Goal: Task Accomplishment & Management: Use online tool/utility

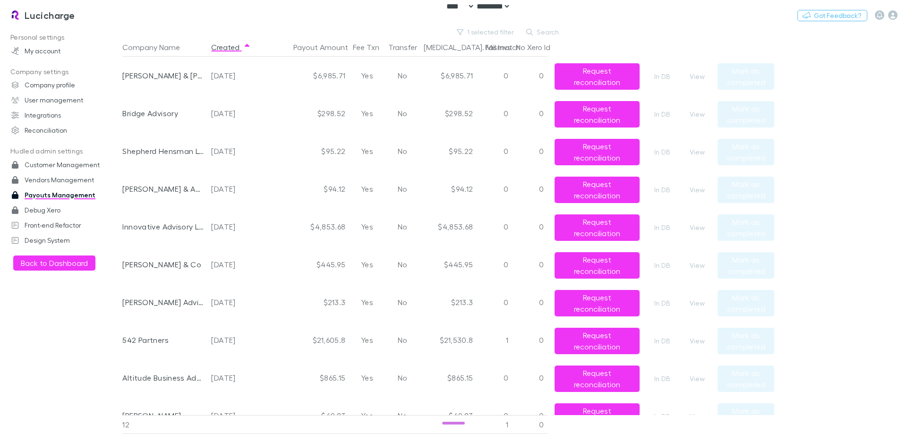
select select "****"
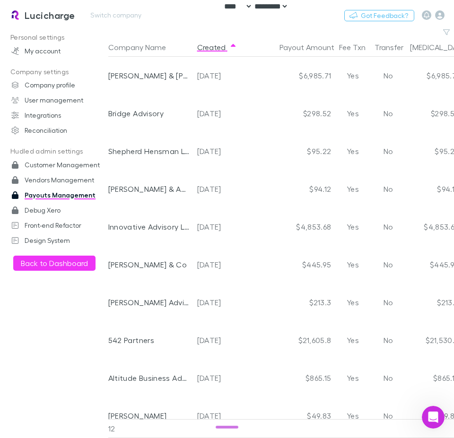
click at [218, 27] on div "Lucicharge Switch company Nothing Got Feedback?" at bounding box center [227, 15] width 454 height 30
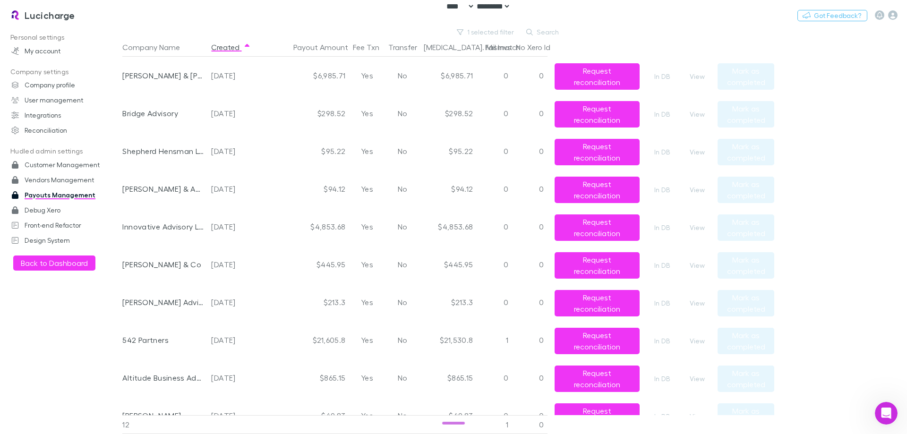
click at [14, 344] on div "Personal settings My account Company settings Company profile User management I…" at bounding box center [64, 228] width 129 height 396
click at [822, 126] on main "1 selected filter Search Company Name Created Payout Amount Fee Txn Transfer Ba…" at bounding box center [514, 230] width 785 height 408
click at [498, 31] on button "1 selected filter" at bounding box center [486, 31] width 68 height 11
type input "**********"
click at [388, 87] on li "2025-10-09" at bounding box center [438, 93] width 164 height 15
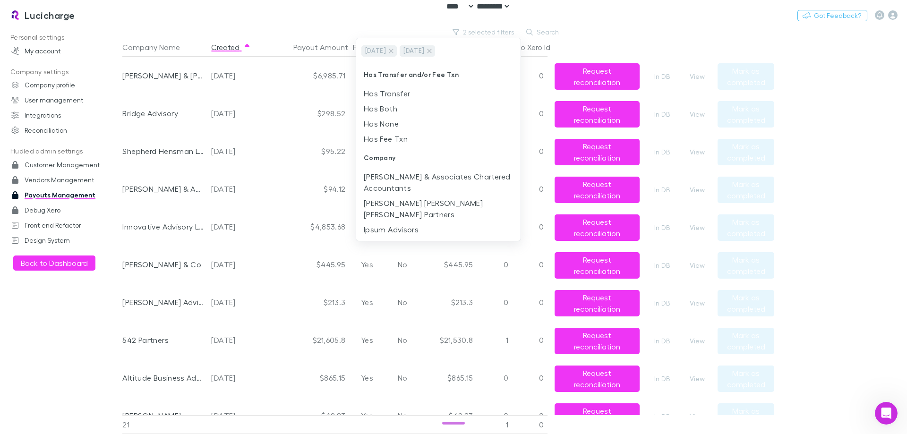
click at [672, 45] on div at bounding box center [453, 217] width 907 height 434
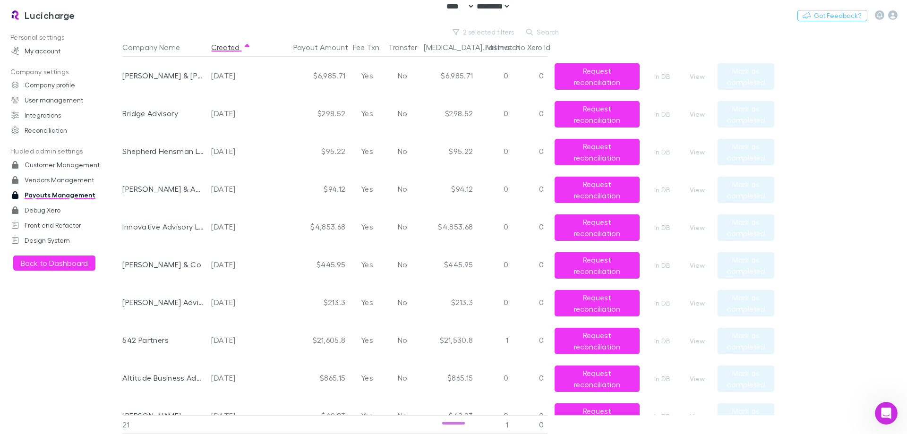
drag, startPoint x: 770, startPoint y: 57, endPoint x: 779, endPoint y: 49, distance: 12.5
click at [770, 57] on div "Mark as completed" at bounding box center [746, 76] width 57 height 38
drag, startPoint x: 811, startPoint y: 70, endPoint x: 819, endPoint y: 1, distance: 69.4
click at [810, 65] on main "2 selected filters Search Company Name Created Payout Amount Fee Txn Transfer B…" at bounding box center [514, 230] width 785 height 408
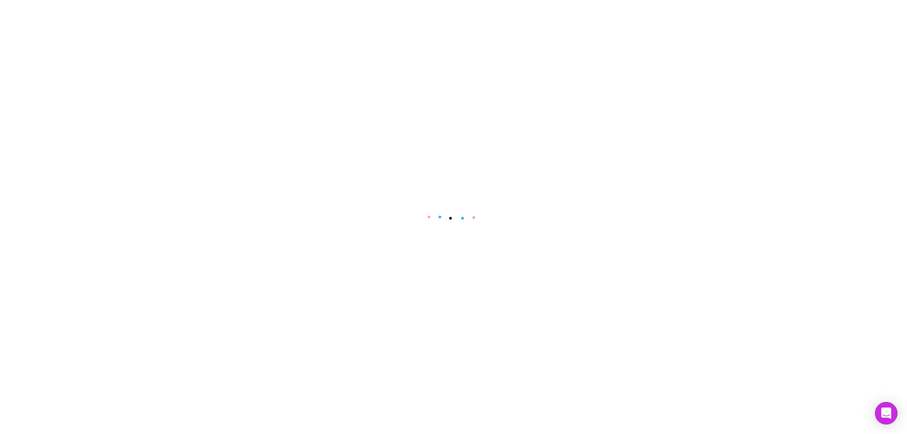
select select "****"
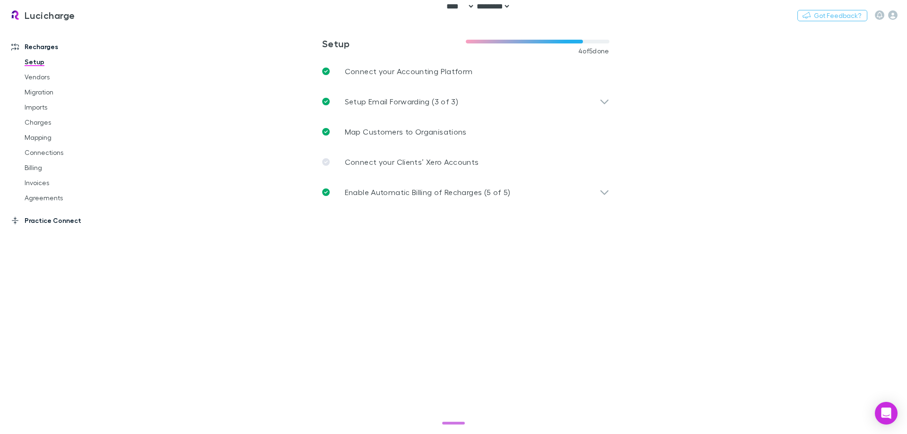
click at [46, 219] on link "Practice Connect" at bounding box center [65, 220] width 126 height 15
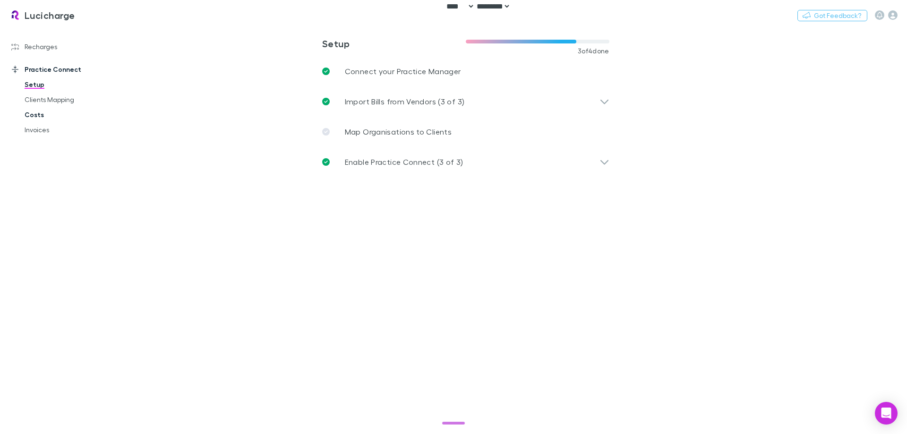
click at [40, 114] on link "Costs" at bounding box center [71, 114] width 112 height 15
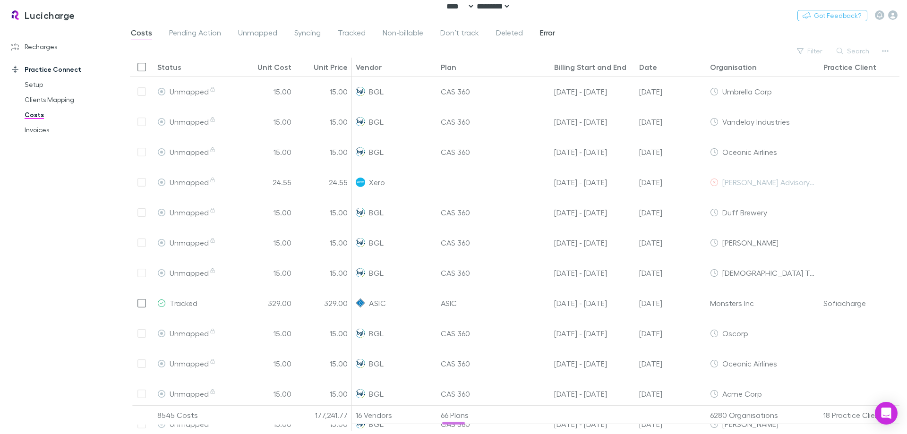
click at [540, 30] on span "Error" at bounding box center [547, 34] width 15 height 12
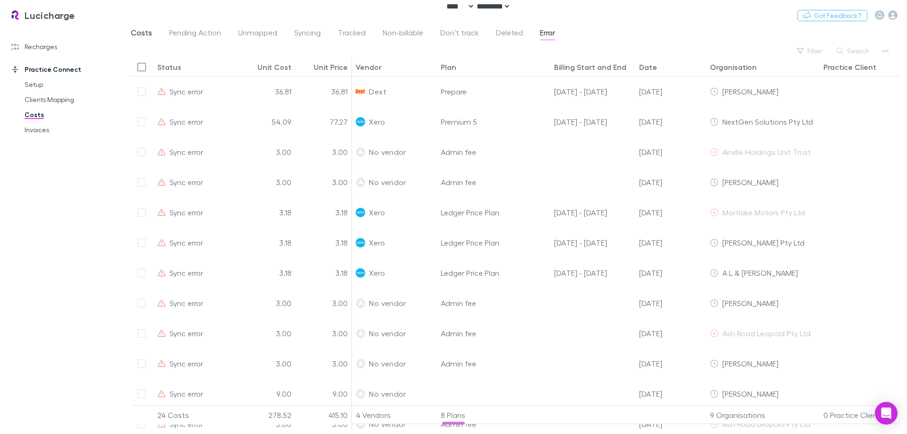
click at [138, 34] on span "Costs" at bounding box center [141, 34] width 21 height 12
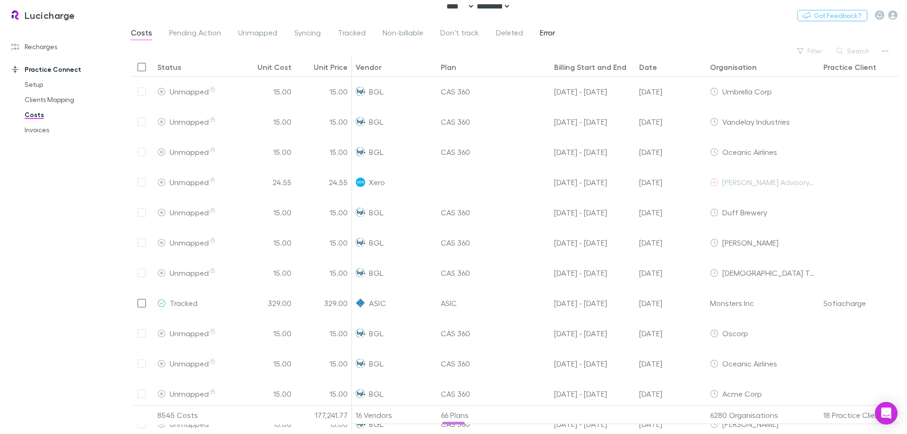
click at [545, 32] on span "Error" at bounding box center [547, 34] width 15 height 12
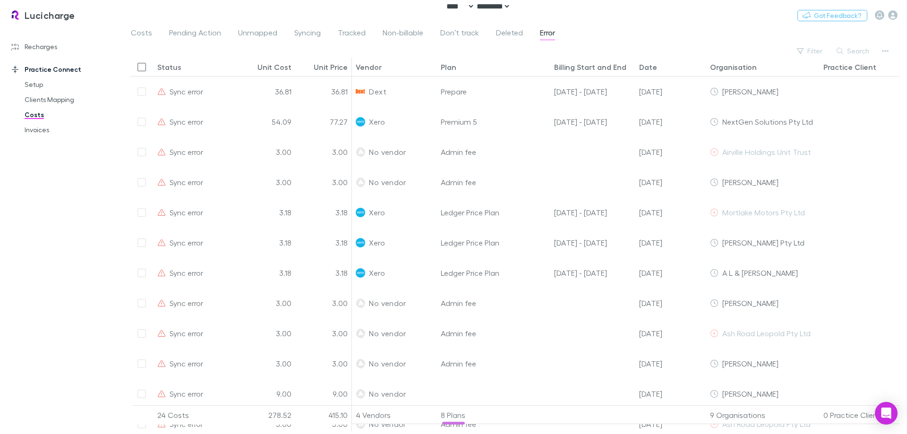
click at [650, 34] on div "Costs Pending Action Unmapped Syncing Tracked Non-billable Don’t track Deleted …" at bounding box center [514, 35] width 785 height 18
click at [889, 12] on icon "button" at bounding box center [892, 14] width 9 height 9
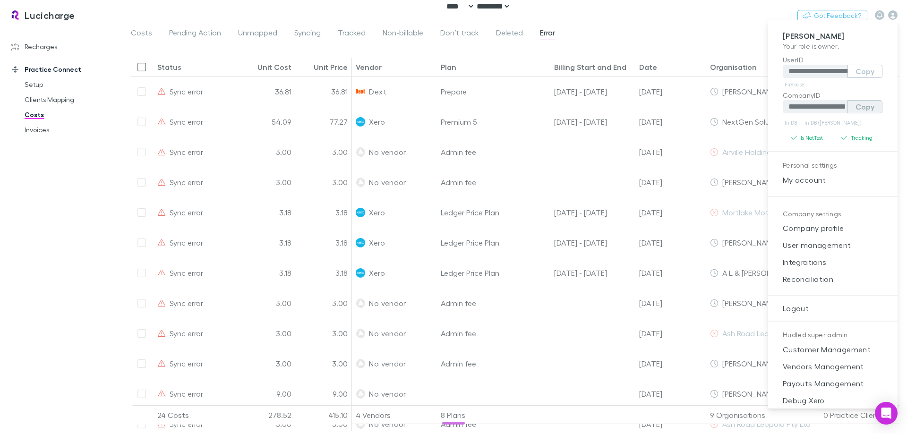
click at [860, 104] on button "Copy" at bounding box center [864, 106] width 35 height 13
click at [822, 122] on link "In DB (RECH)" at bounding box center [833, 122] width 60 height 11
click at [106, 13] on div at bounding box center [453, 217] width 907 height 434
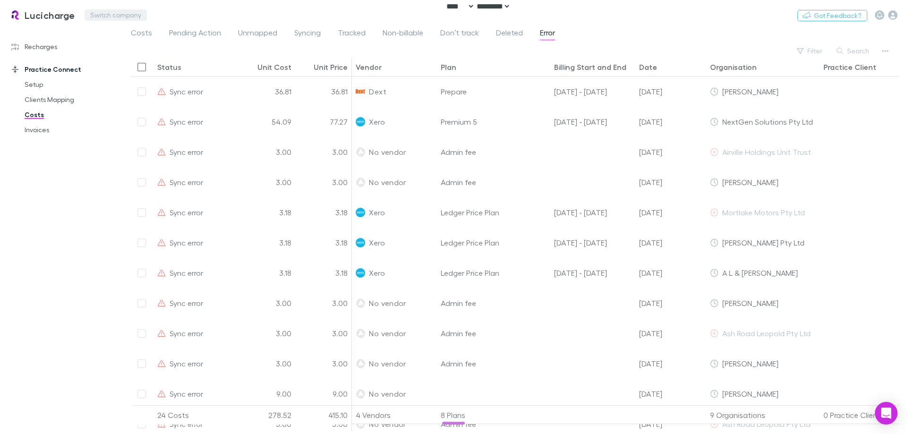
click at [94, 15] on button "Switch company" at bounding box center [116, 14] width 62 height 11
type input "***"
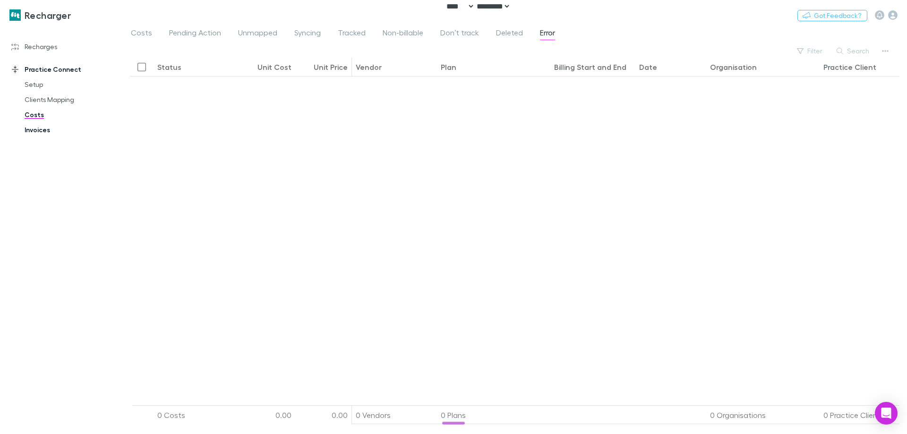
click at [52, 124] on link "Invoices" at bounding box center [71, 129] width 112 height 15
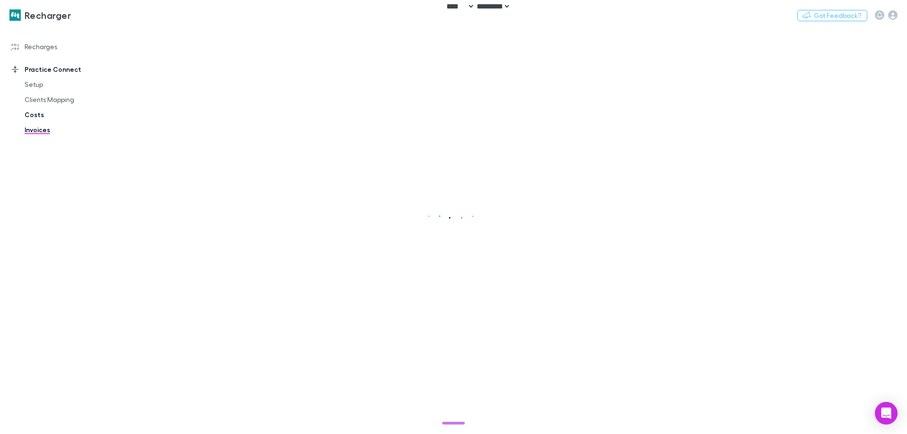
click at [30, 115] on link "Costs" at bounding box center [71, 114] width 112 height 15
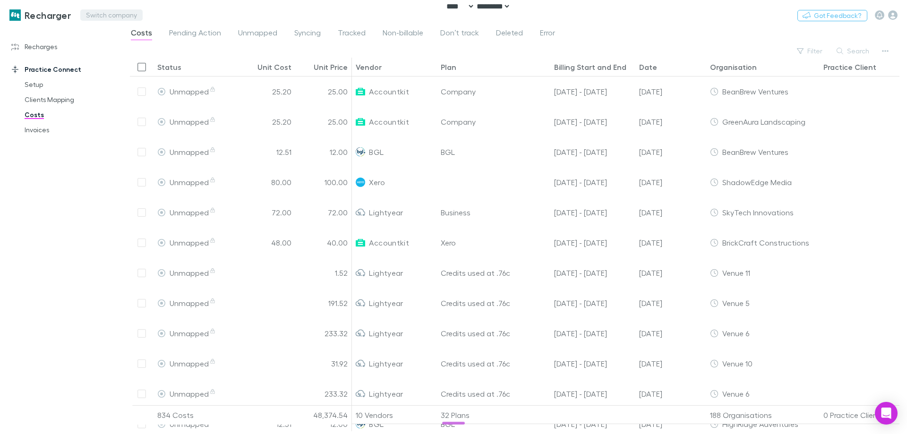
click at [123, 14] on button "Switch company" at bounding box center [111, 14] width 62 height 11
type input "****"
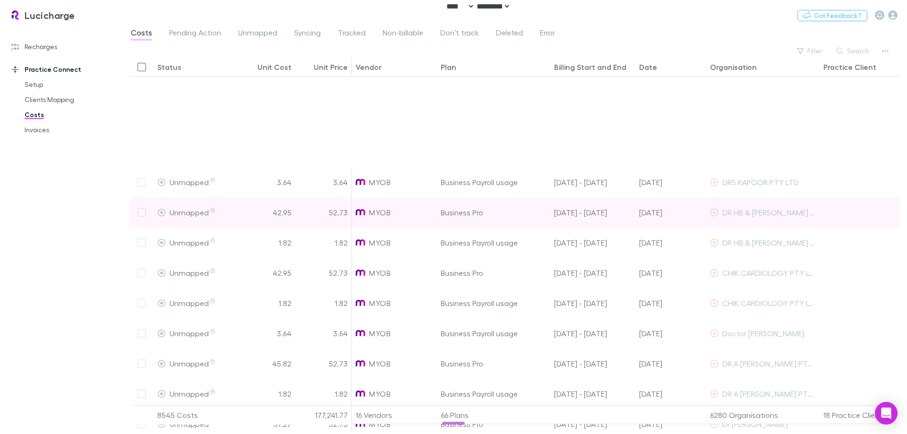
scroll to position [956, 0]
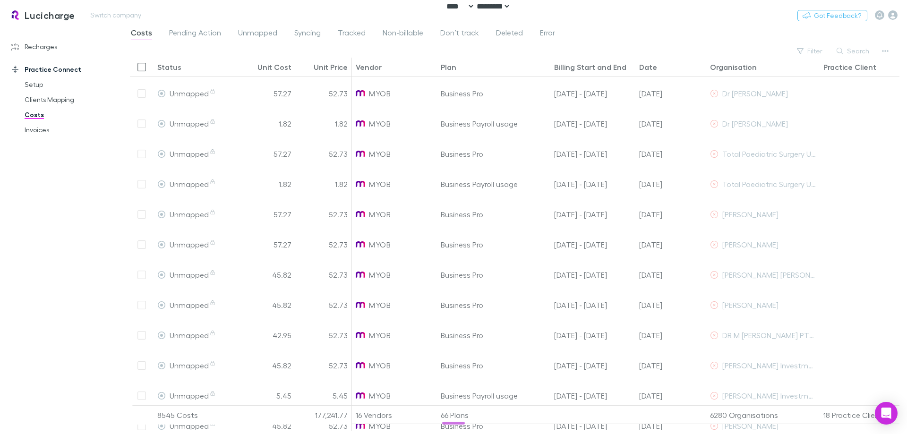
click at [541, 26] on div "Lucicharge Switch company Nothing Got Feedback?" at bounding box center [453, 15] width 907 height 30
click at [544, 35] on span "Error" at bounding box center [547, 34] width 15 height 12
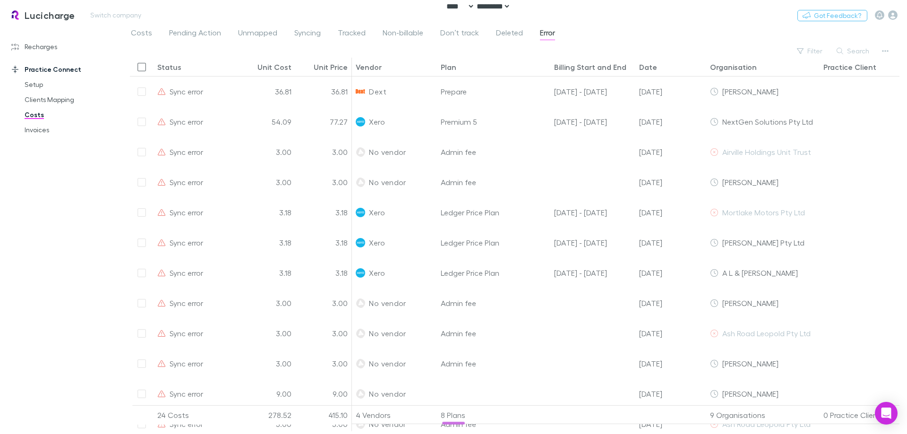
click at [572, 28] on div "Lucicharge Switch company Nothing Got Feedback?" at bounding box center [453, 15] width 907 height 30
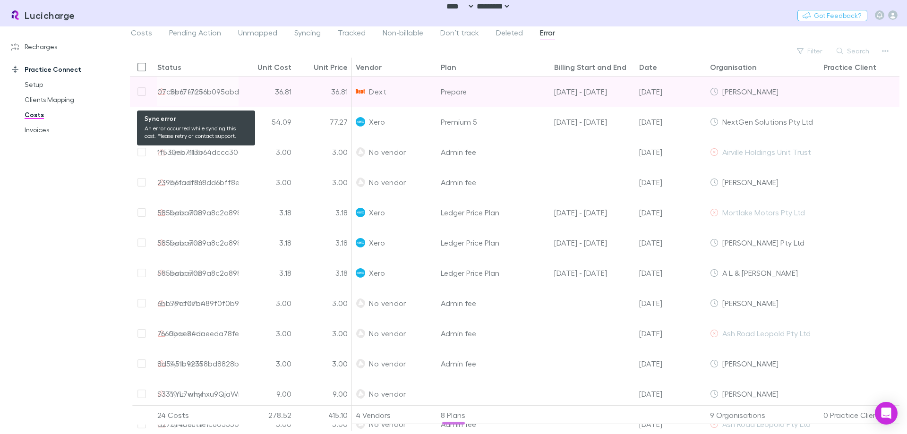
click at [185, 88] on div "07c8b67f7256b095abddc4c1-0" at bounding box center [212, 92] width 110 height 30
click at [183, 91] on div "07c8b67f7256b095abddc4c1-0" at bounding box center [212, 92] width 110 height 30
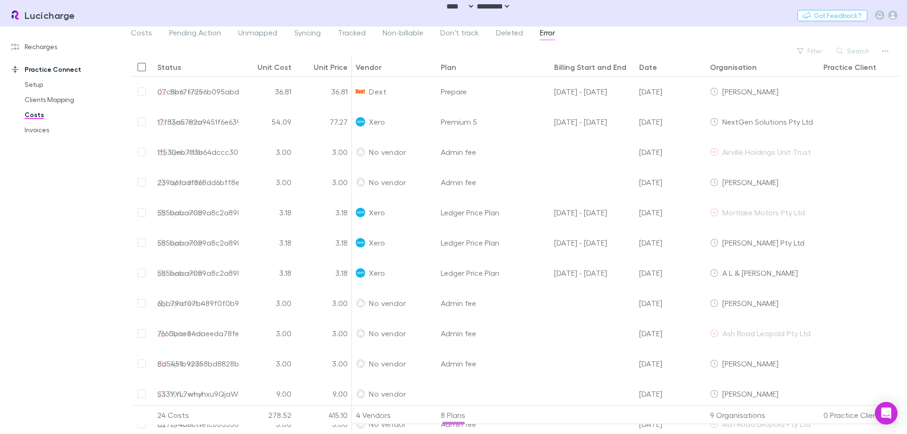
click at [250, 52] on div "Filter Search" at bounding box center [515, 50] width 770 height 13
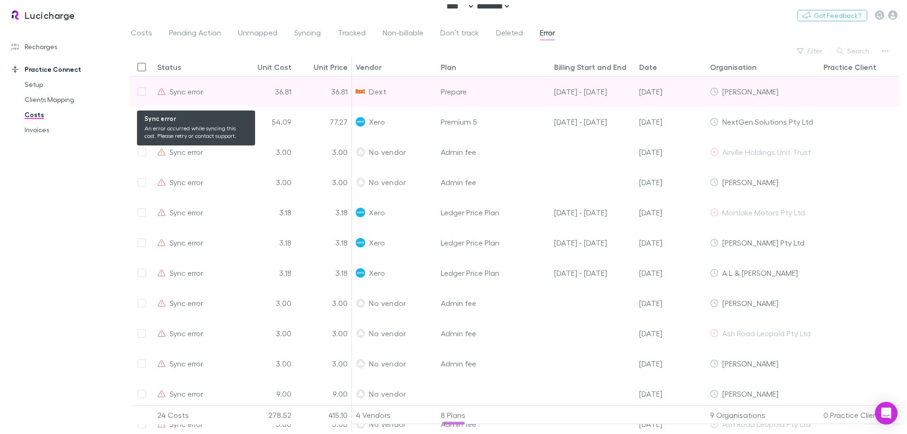
click at [225, 91] on div "Sync error" at bounding box center [195, 92] width 77 height 30
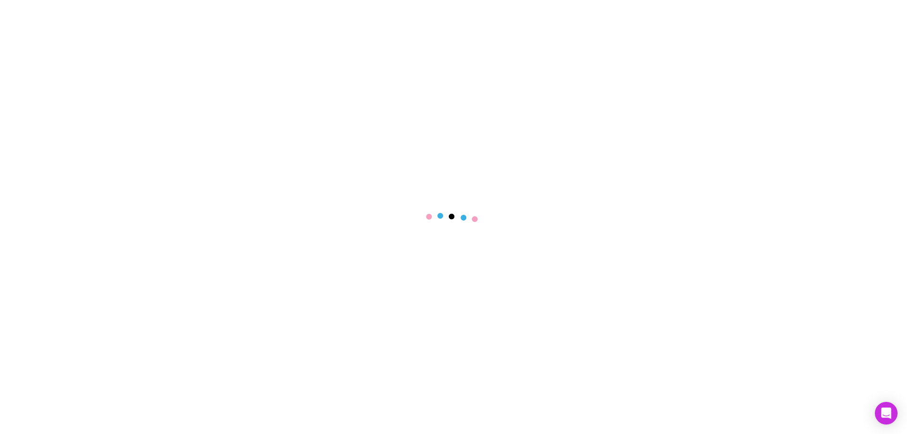
select select "****"
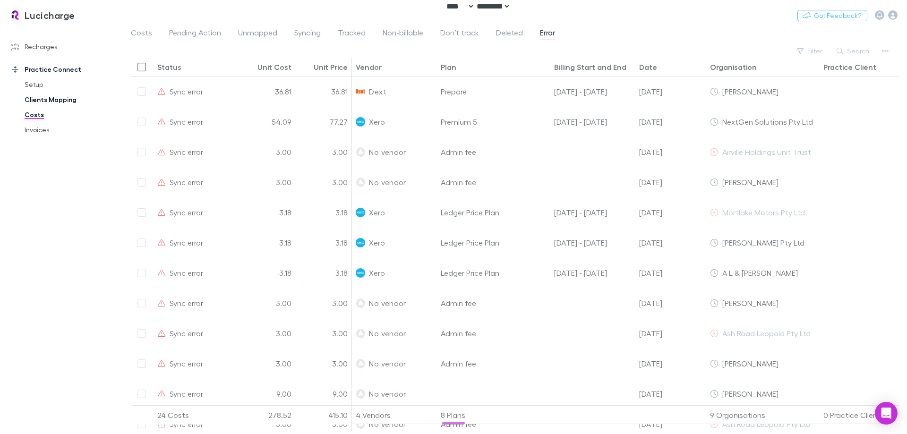
click at [35, 97] on link "Clients Mapping" at bounding box center [71, 99] width 112 height 15
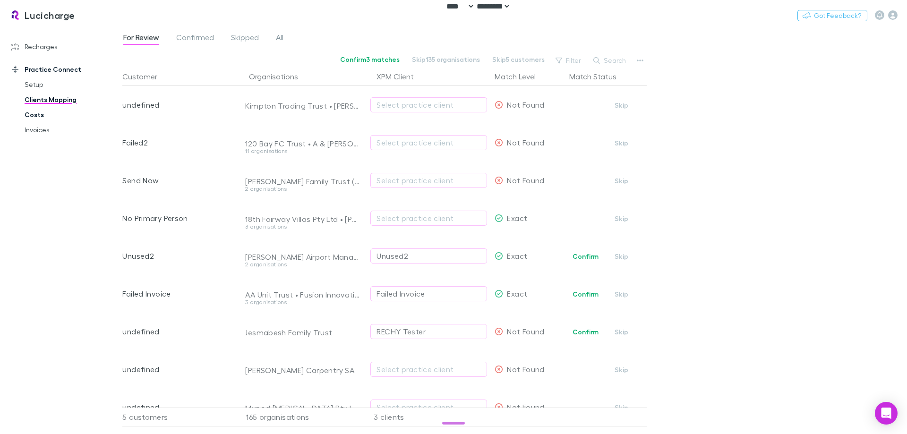
click at [34, 117] on link "Costs" at bounding box center [71, 114] width 112 height 15
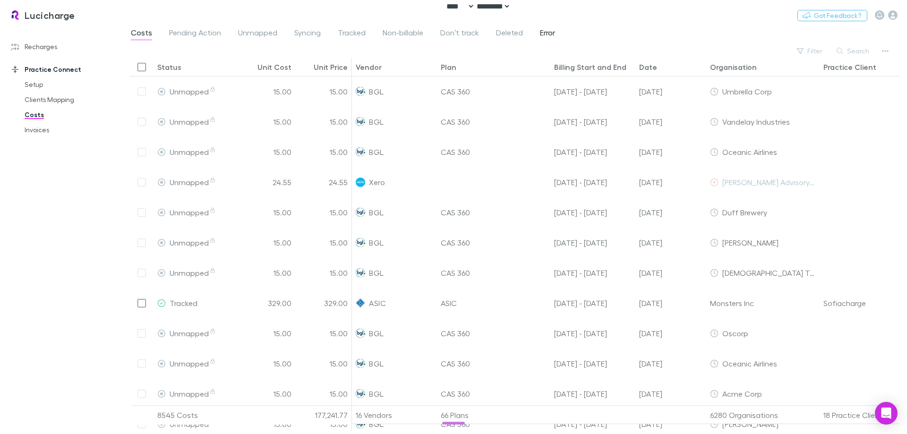
click at [548, 34] on span "Error" at bounding box center [547, 34] width 15 height 12
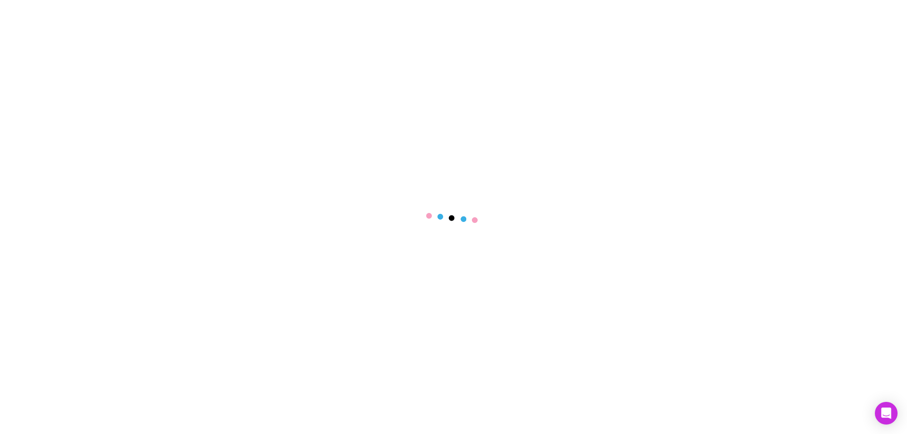
select select "****"
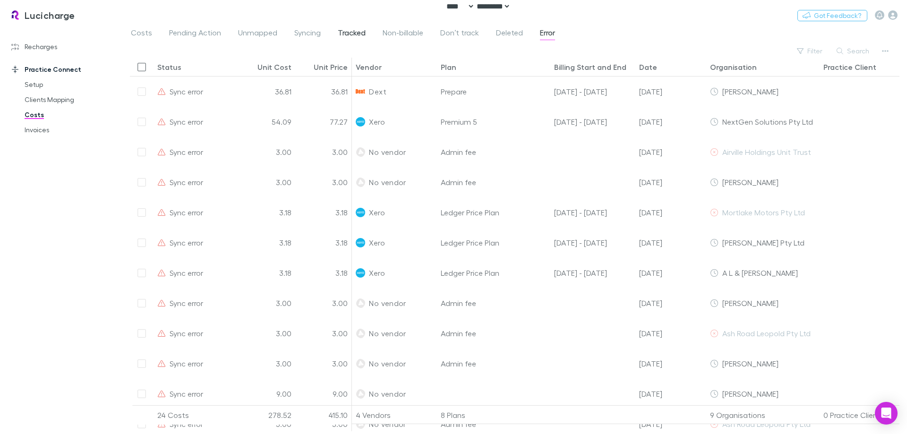
click at [349, 35] on span "Tracked" at bounding box center [352, 34] width 28 height 12
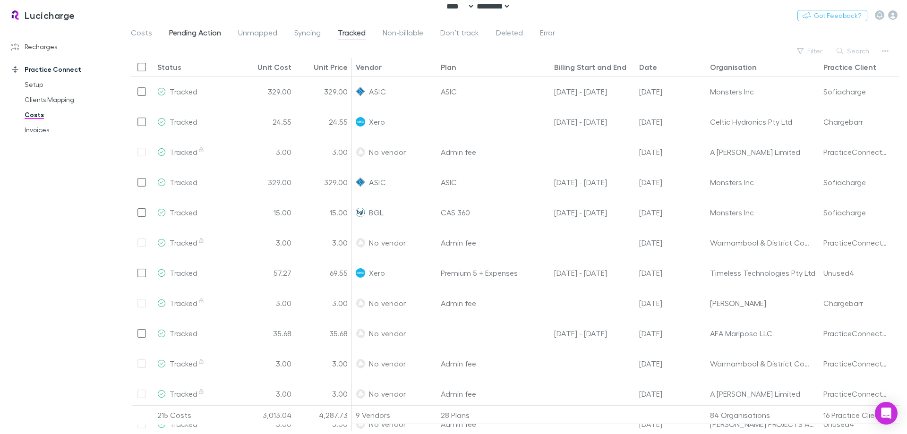
click at [199, 34] on span "Pending Action" at bounding box center [195, 34] width 52 height 12
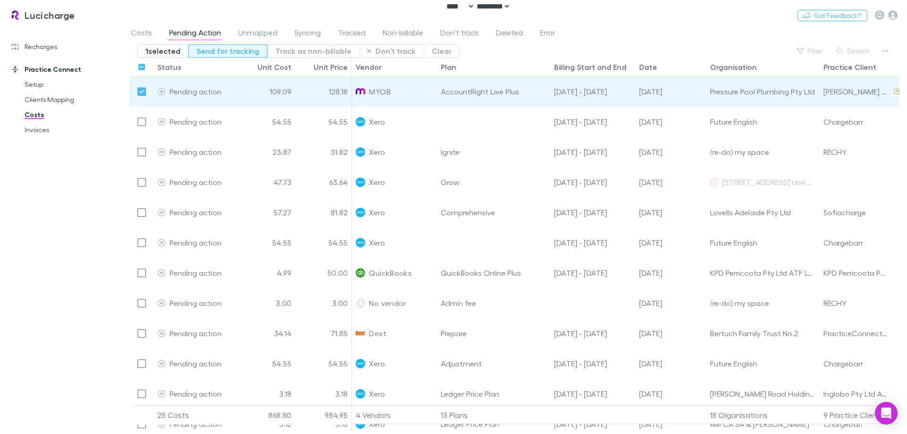
click at [235, 54] on button "Send for tracking" at bounding box center [227, 50] width 79 height 13
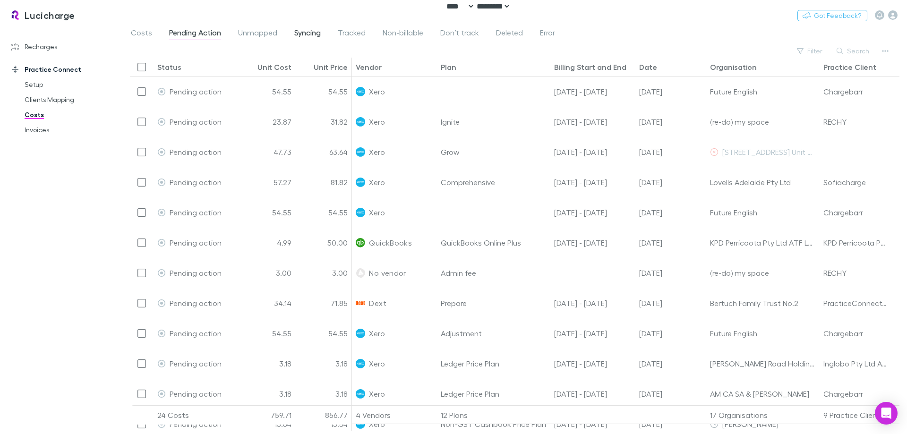
click at [315, 35] on span "Syncing" at bounding box center [307, 34] width 26 height 12
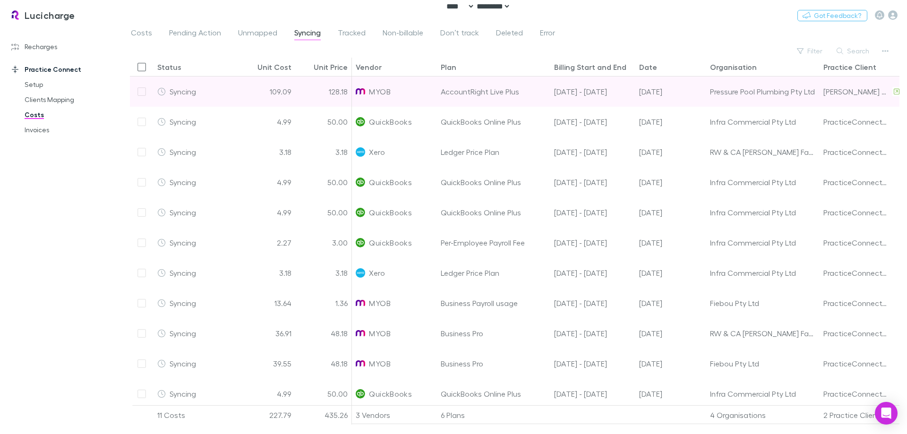
click at [727, 92] on div "Pressure Pool Plumbing Pty Ltd" at bounding box center [763, 92] width 106 height 30
copy div "Pressure Pool Plumbing Pty Ltd"
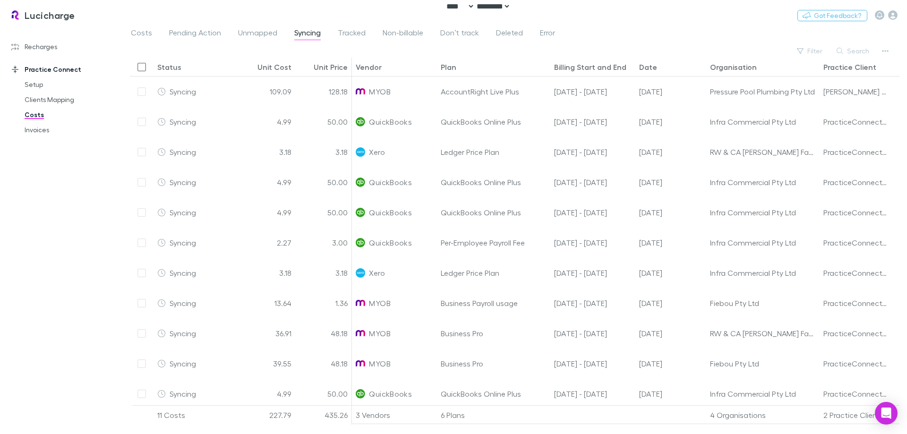
click at [612, 43] on div "Costs Pending Action Unmapped Syncing Tracked Non-billable Don’t track Deleted …" at bounding box center [514, 35] width 785 height 18
click at [547, 30] on span "Error" at bounding box center [547, 34] width 15 height 12
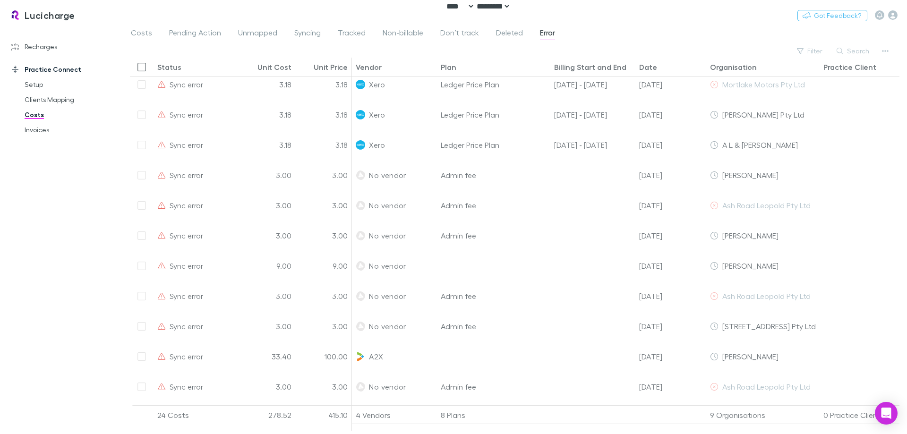
scroll to position [100, 0]
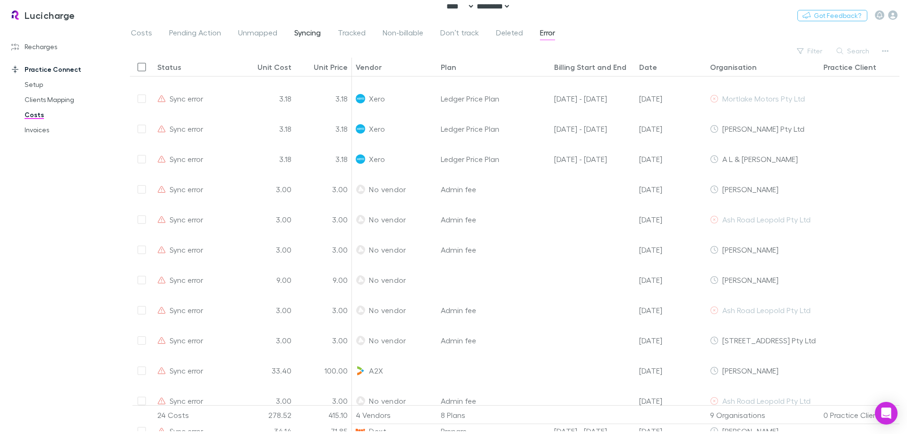
click at [293, 36] on link "Syncing" at bounding box center [307, 33] width 28 height 15
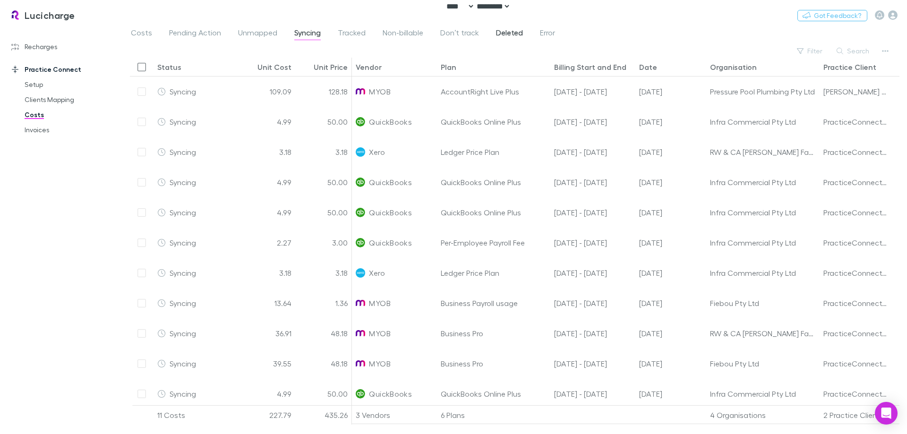
click at [496, 35] on span "Deleted" at bounding box center [509, 34] width 27 height 12
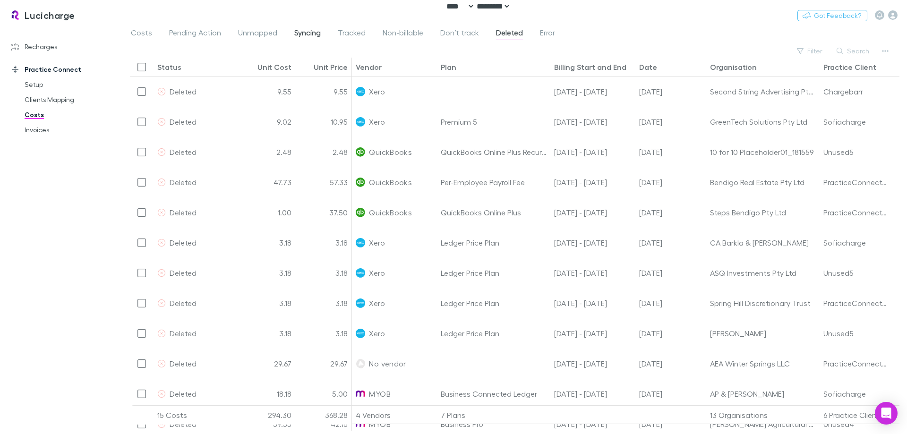
click at [334, 37] on div "Costs Pending Action Unmapped Syncing Tracked Non-billable Don’t track Deleted …" at bounding box center [347, 33] width 434 height 15
click at [308, 34] on span "Syncing" at bounding box center [307, 34] width 26 height 12
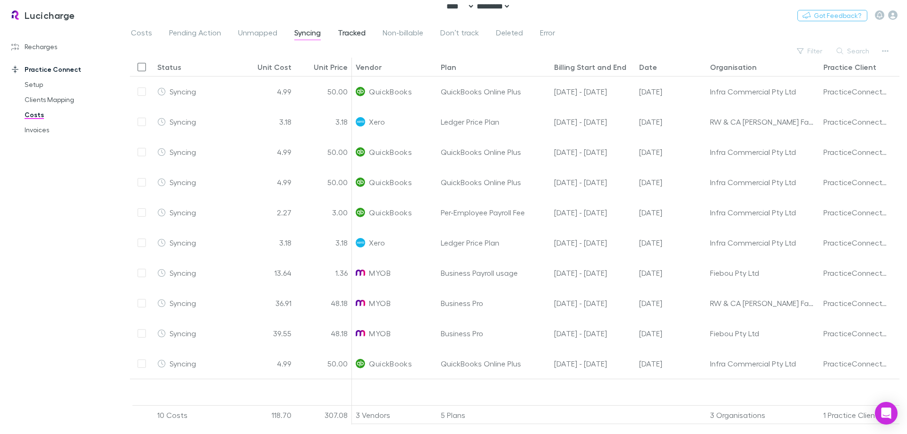
click at [358, 34] on span "Tracked" at bounding box center [352, 34] width 28 height 12
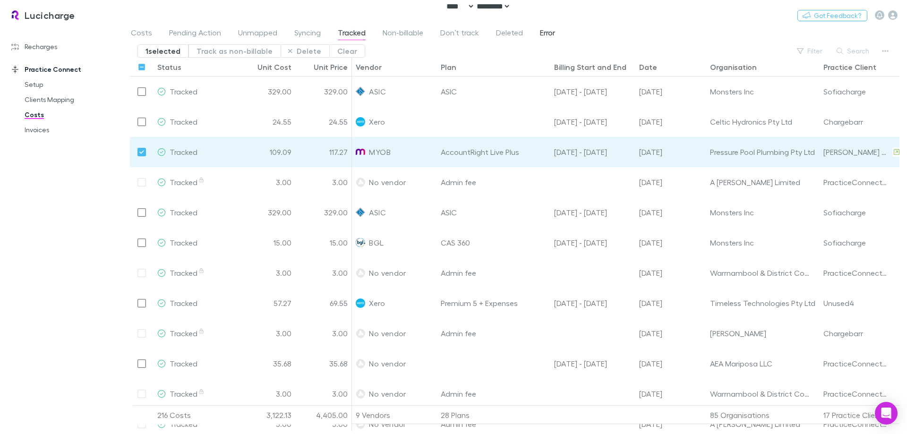
click at [549, 31] on span "Error" at bounding box center [547, 34] width 15 height 12
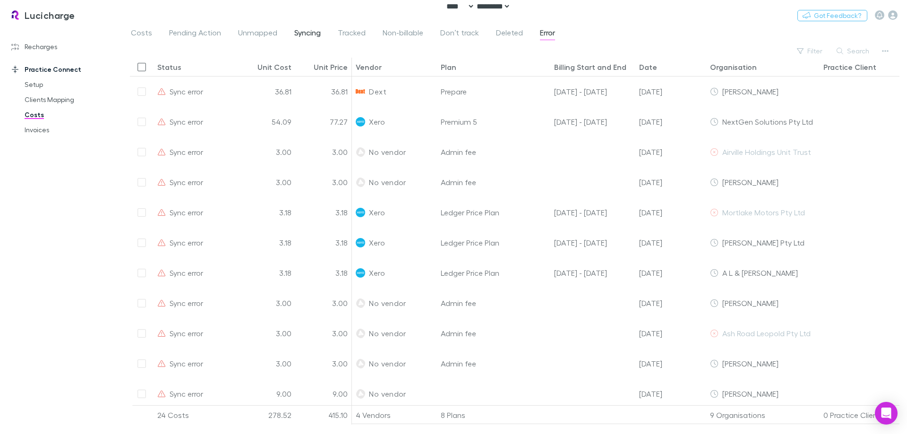
click at [308, 38] on span "Syncing" at bounding box center [307, 34] width 26 height 12
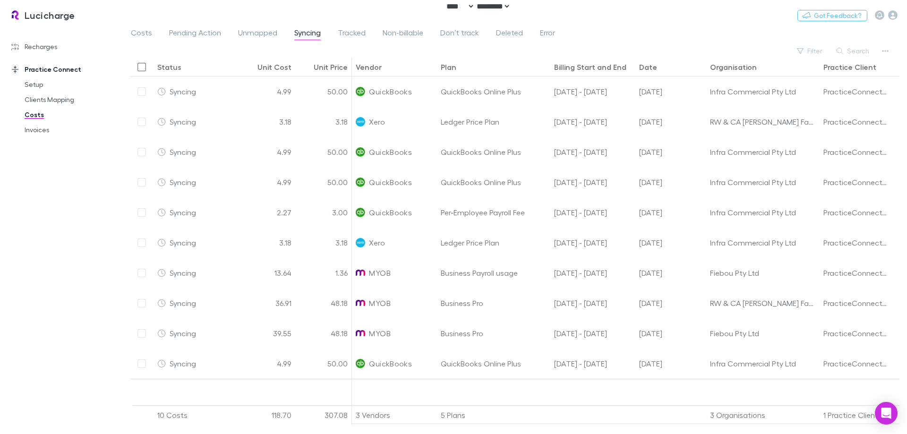
click at [369, 33] on div "Costs Pending Action Unmapped Syncing Tracked Non-billable Don’t track Deleted …" at bounding box center [347, 33] width 434 height 15
click at [355, 33] on span "Tracked" at bounding box center [352, 34] width 28 height 12
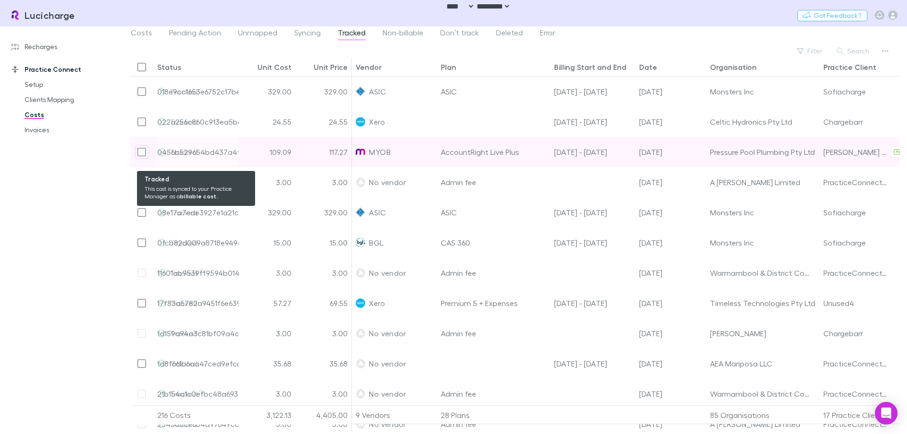
click at [222, 153] on div "0456b529654bd437a4f556a7-0" at bounding box center [212, 152] width 111 height 30
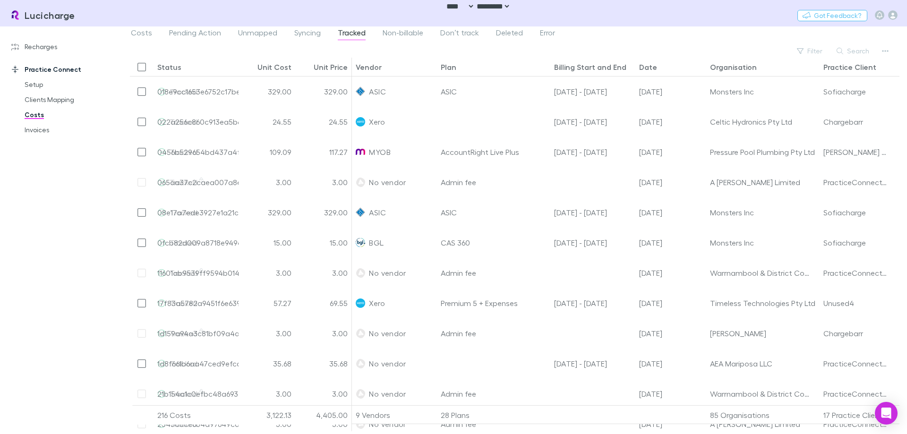
click at [67, 247] on div "Recharges Setup Vendors Migration Imports Charges Mapping Connections Billing I…" at bounding box center [64, 228] width 129 height 396
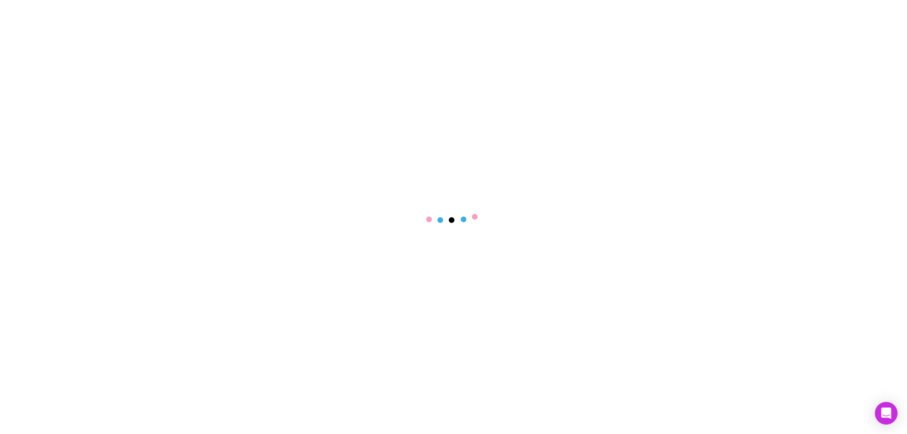
select select "****"
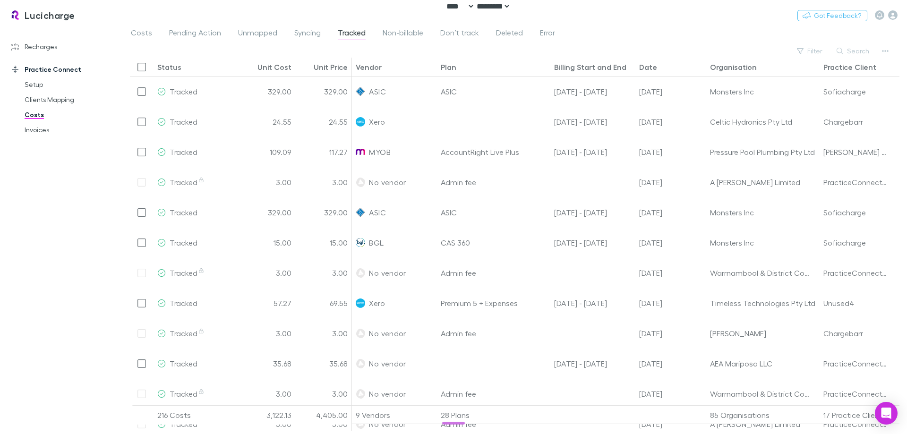
click at [31, 239] on div "Recharges Setup Vendors Migration Imports Charges Mapping Connections Billing I…" at bounding box center [64, 228] width 129 height 396
click at [888, 52] on icon "button" at bounding box center [885, 51] width 7 height 8
drag, startPoint x: 567, startPoint y: 28, endPoint x: 543, endPoint y: 31, distance: 24.3
click at [564, 28] on div at bounding box center [453, 217] width 907 height 434
click at [540, 31] on span "Error" at bounding box center [547, 34] width 15 height 12
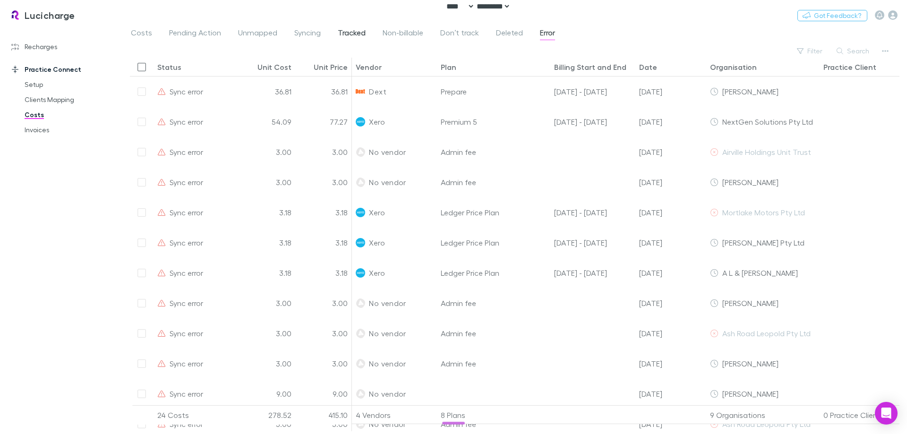
click at [358, 34] on span "Tracked" at bounding box center [352, 34] width 28 height 12
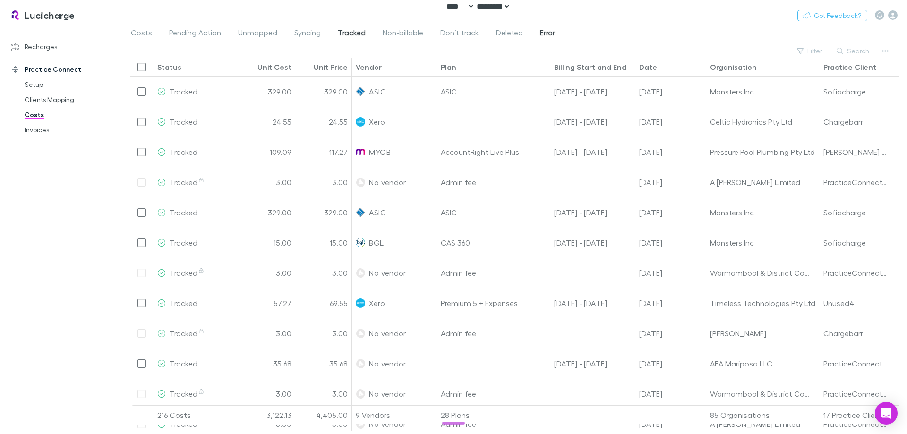
click at [539, 33] on link "Error" at bounding box center [547, 33] width 17 height 15
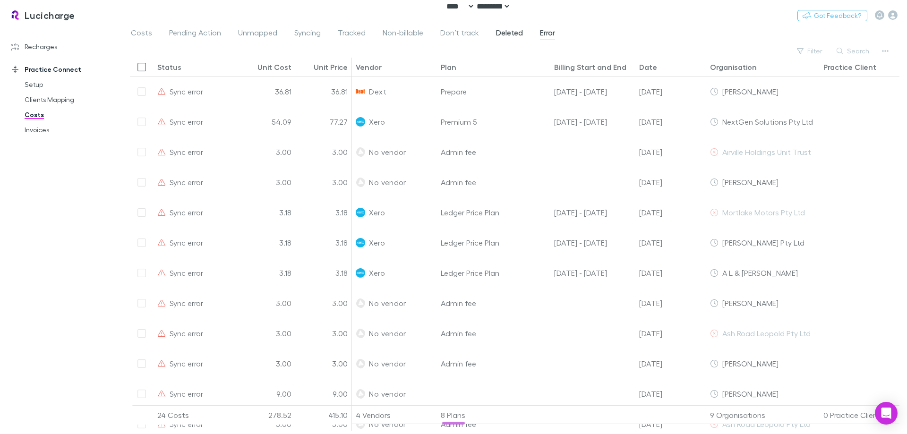
click at [505, 34] on span "Deleted" at bounding box center [509, 34] width 27 height 12
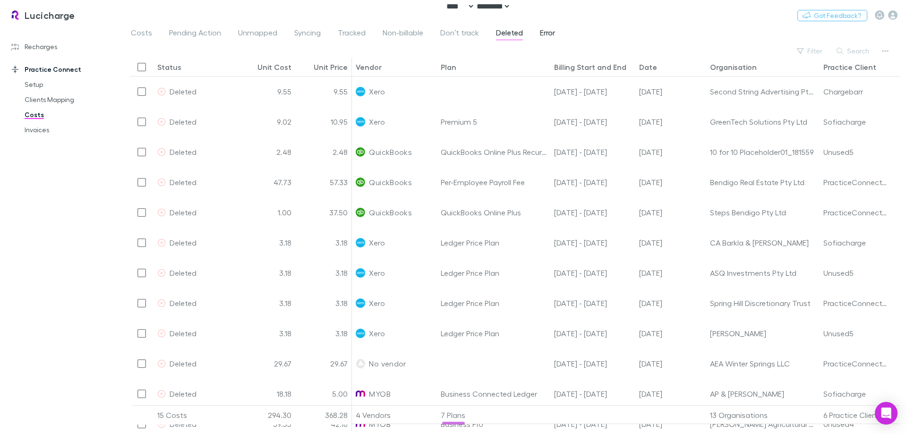
click at [549, 27] on link "Error" at bounding box center [547, 33] width 17 height 15
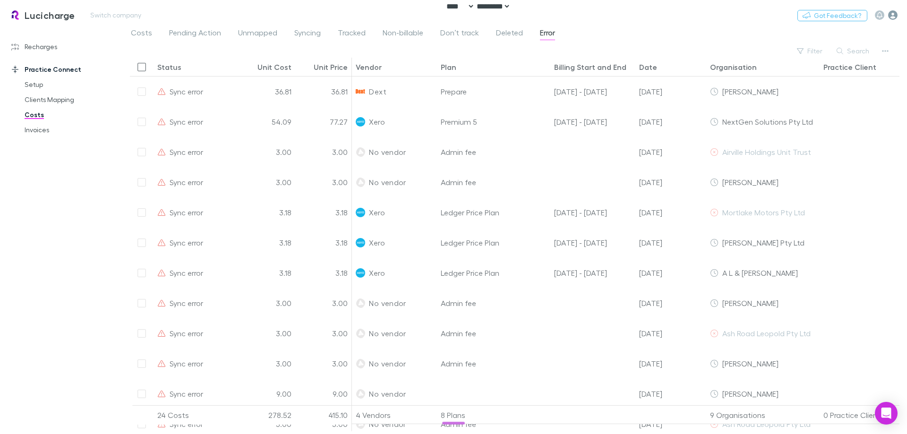
click at [892, 14] on icon "button" at bounding box center [892, 14] width 9 height 9
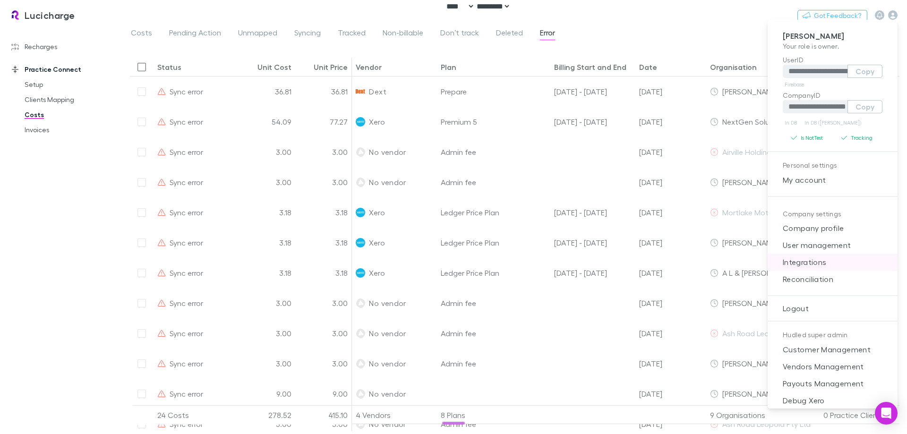
drag, startPoint x: 800, startPoint y: 279, endPoint x: 799, endPoint y: 267, distance: 11.8
click at [799, 267] on ul "**********" at bounding box center [833, 227] width 130 height 406
click at [798, 267] on span "Integrations" at bounding box center [832, 262] width 115 height 11
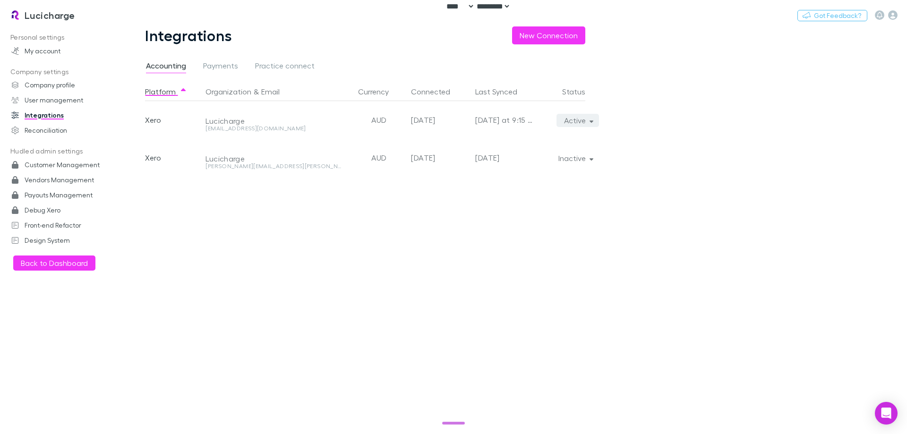
click at [575, 126] on button "Active" at bounding box center [577, 120] width 43 height 13
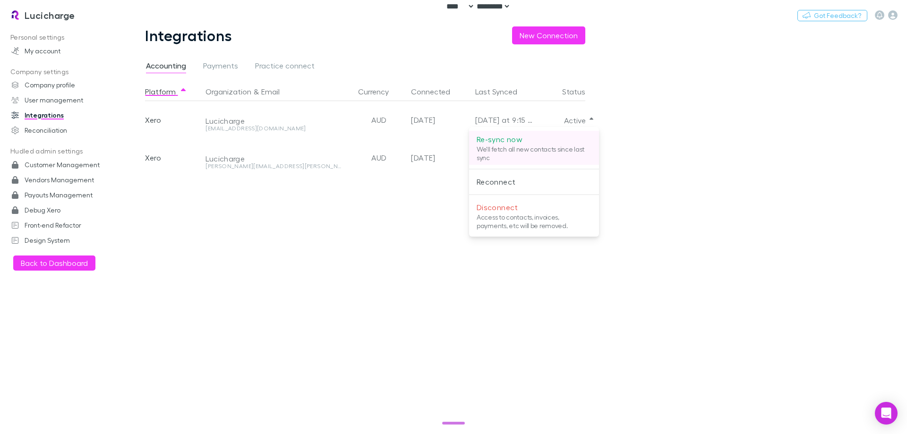
click at [562, 142] on p "Re-sync now" at bounding box center [534, 139] width 115 height 11
click at [664, 145] on div at bounding box center [453, 217] width 907 height 434
click at [47, 18] on h3 "Lucicharge" at bounding box center [50, 14] width 51 height 11
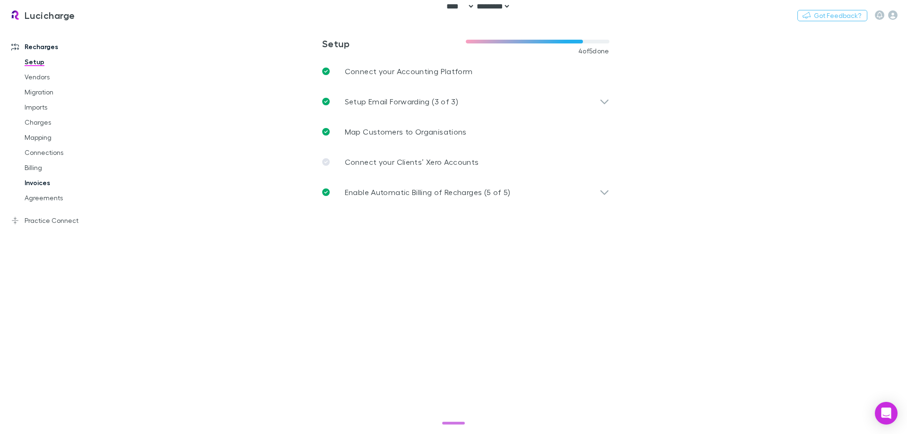
click at [59, 180] on link "Invoices" at bounding box center [71, 182] width 112 height 15
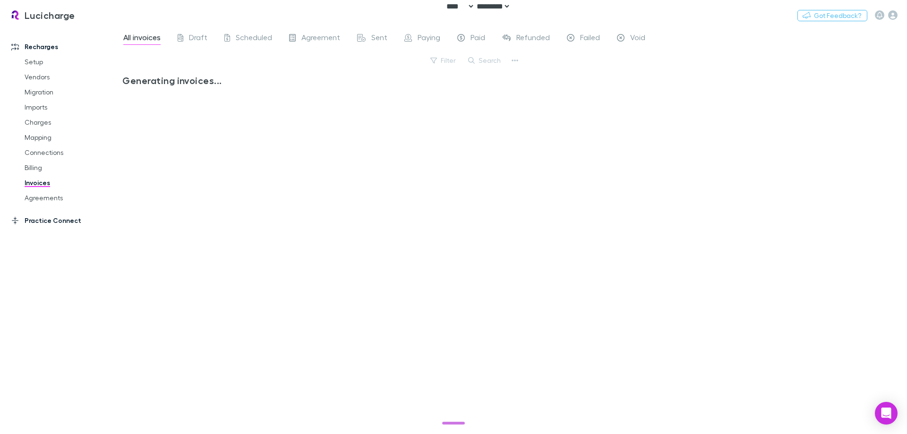
click at [41, 217] on link "Practice Connect" at bounding box center [65, 220] width 126 height 15
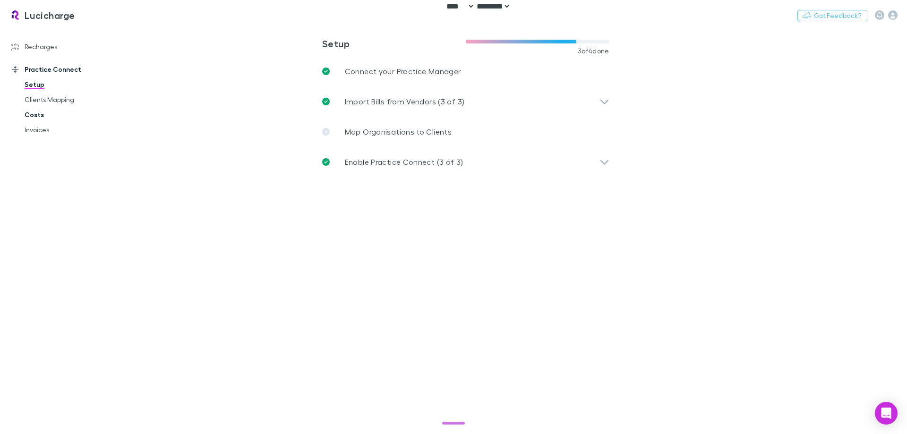
click at [34, 114] on link "Costs" at bounding box center [71, 114] width 112 height 15
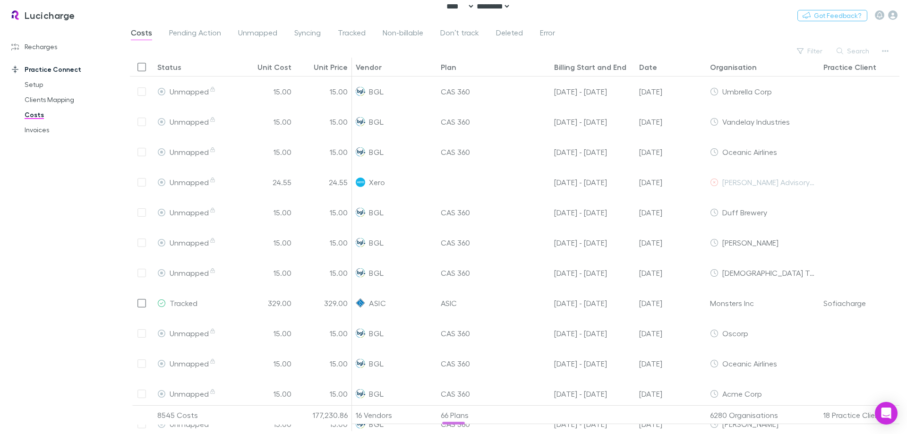
click at [535, 30] on div "Costs Pending Action Unmapped Syncing Tracked Non-billable Don’t track Deleted …" at bounding box center [347, 33] width 434 height 15
click at [540, 30] on span "Error" at bounding box center [547, 34] width 15 height 12
click at [553, 33] on span "Error" at bounding box center [547, 34] width 15 height 12
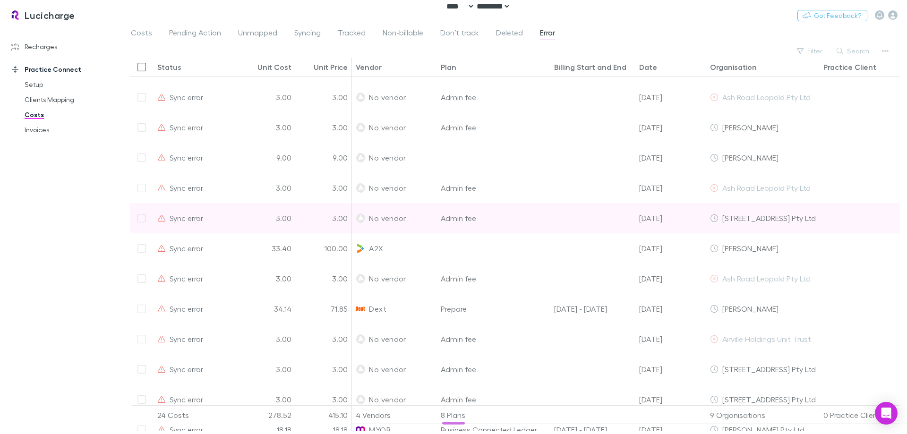
scroll to position [343, 0]
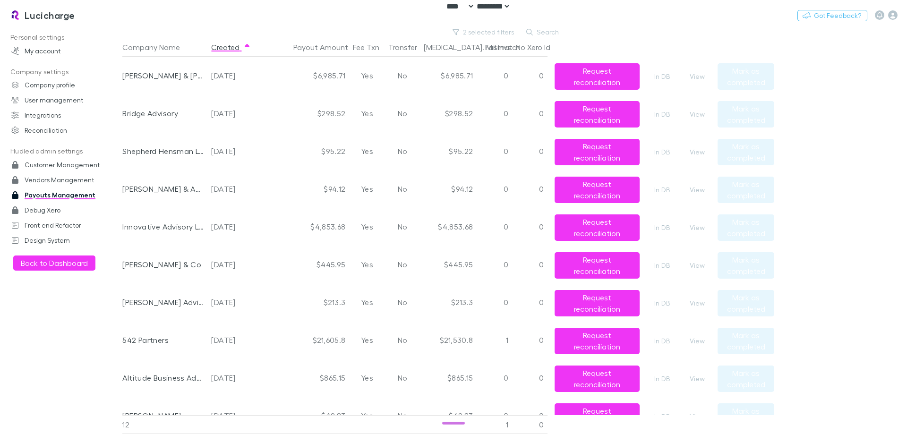
select select "****"
